Goal: Task Accomplishment & Management: Manage account settings

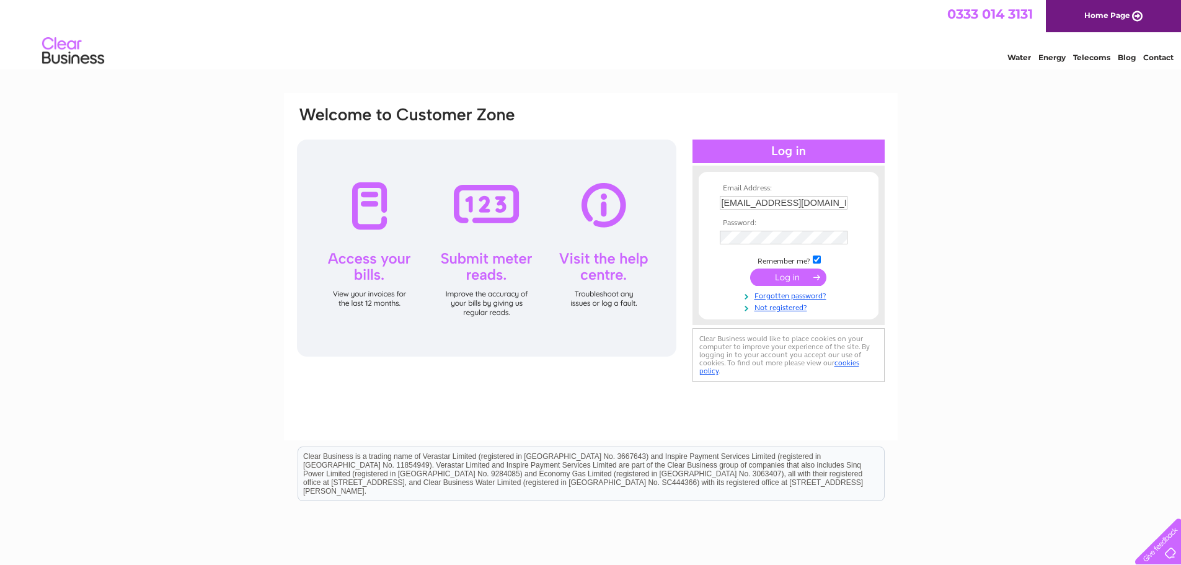
drag, startPoint x: 767, startPoint y: 208, endPoint x: 771, endPoint y: 193, distance: 15.3
click at [767, 208] on input "gilmourbuild@gmail.com" at bounding box center [784, 203] width 128 height 14
type input "gilmourbuilder@gmail.com"
click at [819, 260] on input "checkbox" at bounding box center [817, 261] width 8 height 8
click at [817, 259] on input "checkbox" at bounding box center [817, 259] width 8 height 8
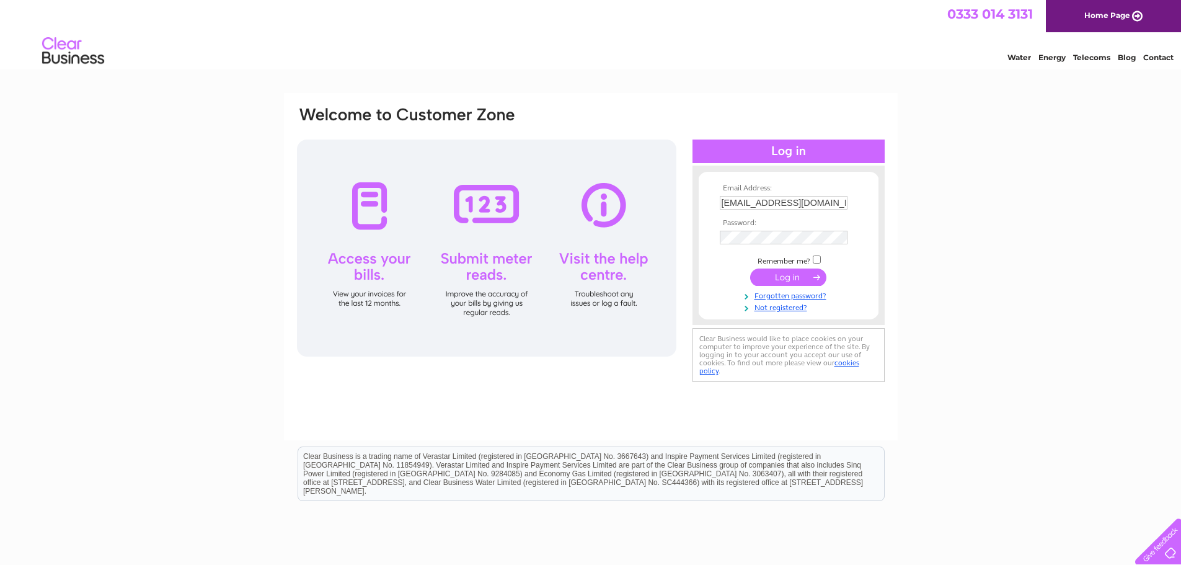
checkbox input "true"
click at [796, 278] on input "submit" at bounding box center [788, 277] width 76 height 17
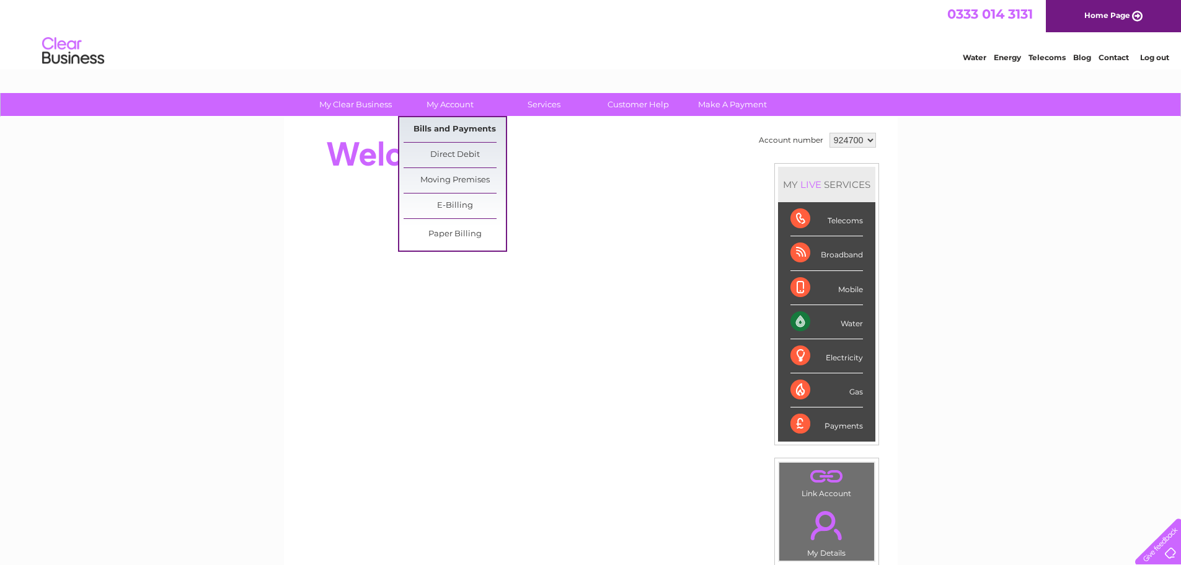
click at [451, 129] on link "Bills and Payments" at bounding box center [455, 129] width 102 height 25
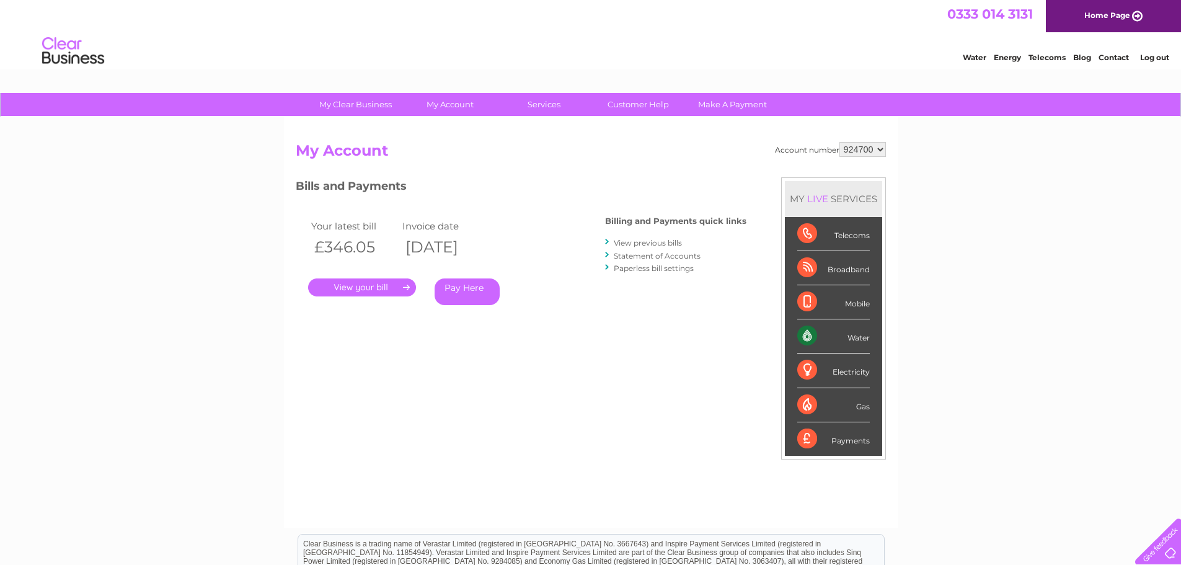
click at [379, 286] on link "." at bounding box center [362, 287] width 108 height 18
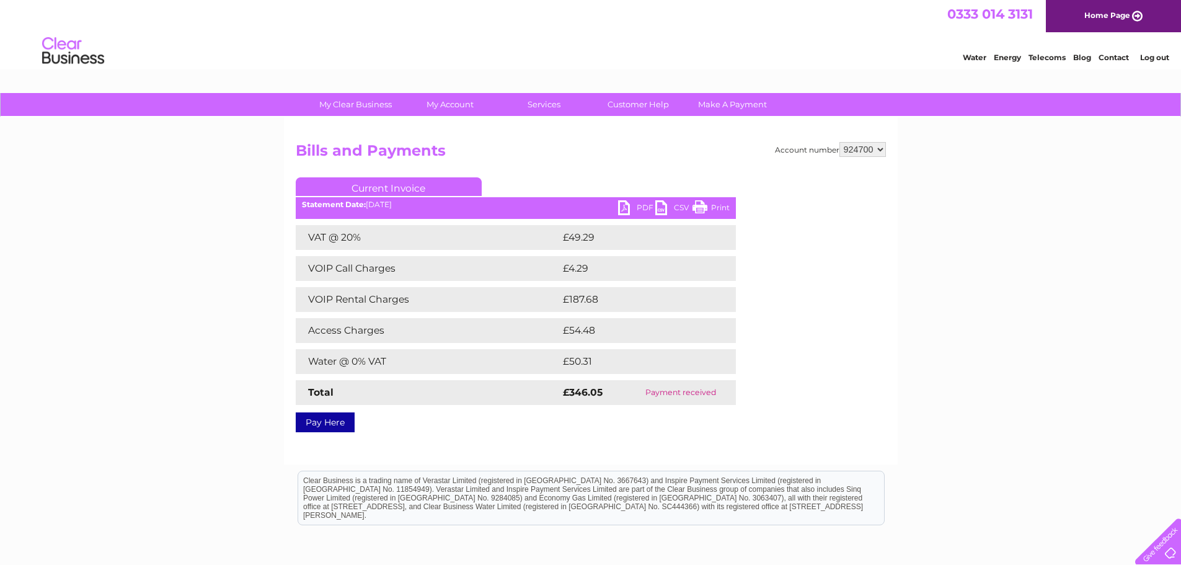
click at [639, 208] on link "PDF" at bounding box center [636, 209] width 37 height 18
